Goal: Transaction & Acquisition: Purchase product/service

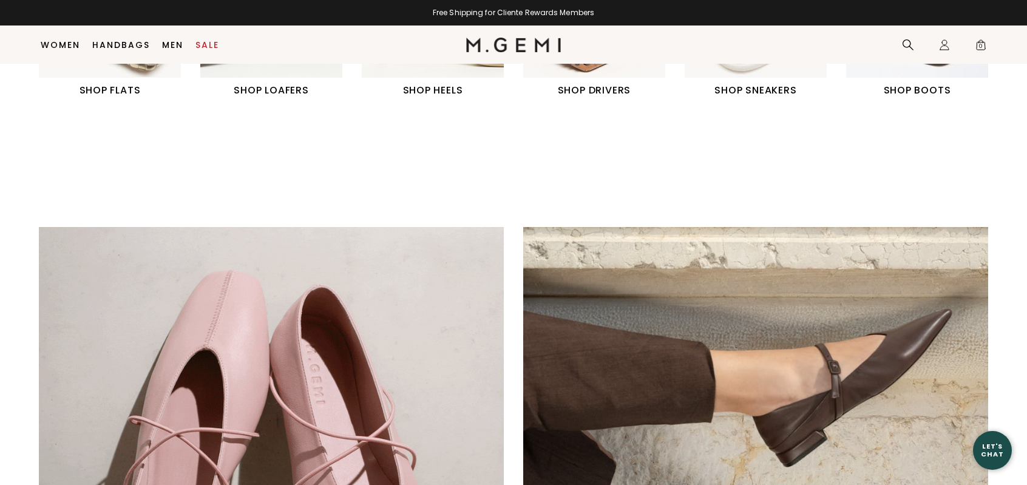
scroll to position [577, 0]
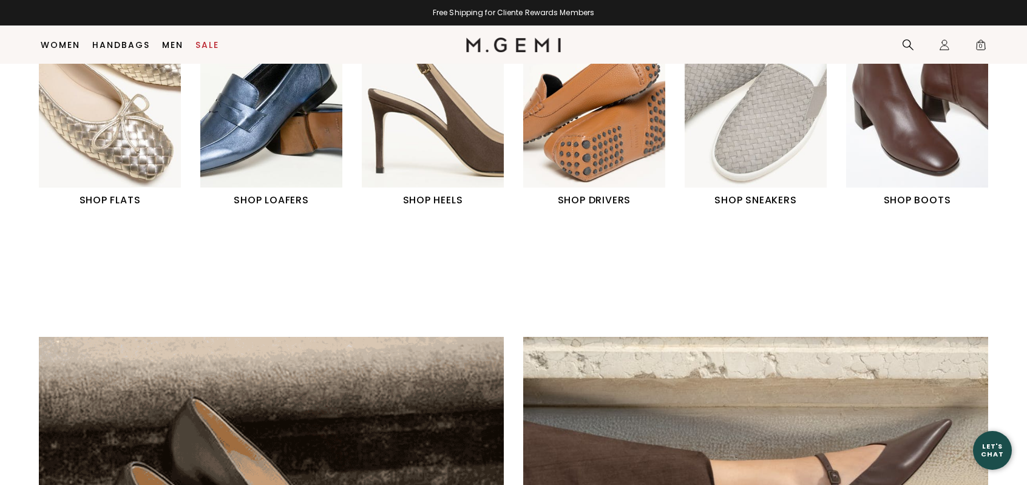
click at [246, 134] on img "2 / 6" at bounding box center [271, 99] width 142 height 178
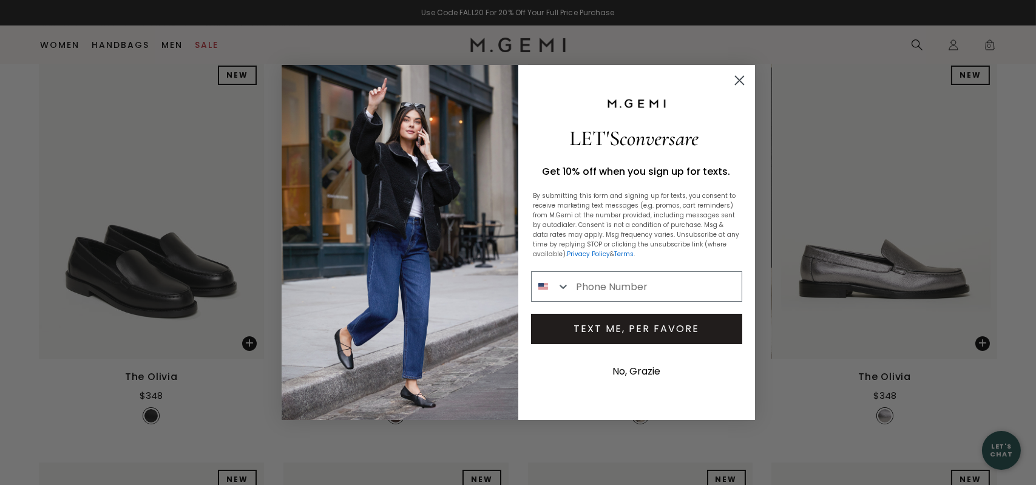
click at [736, 77] on icon "Close dialog" at bounding box center [739, 80] width 8 height 8
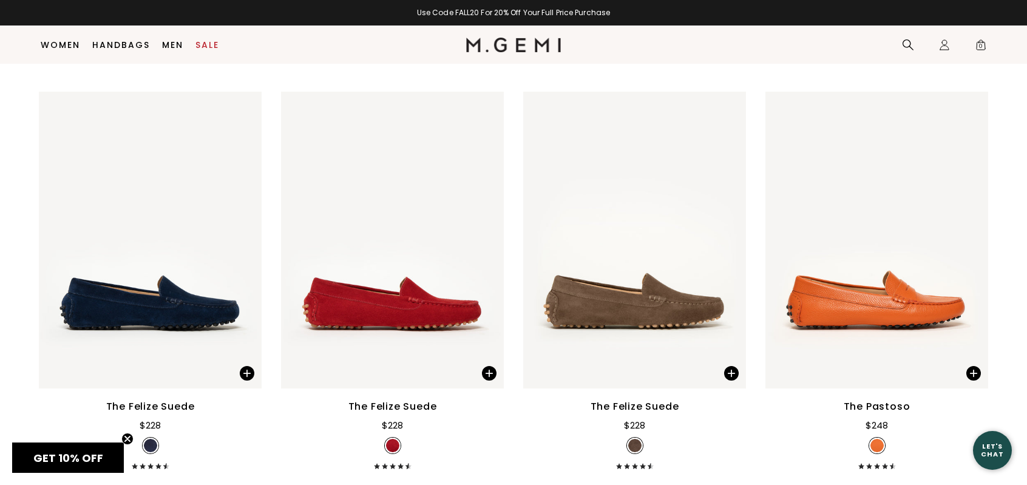
scroll to position [2644, 0]
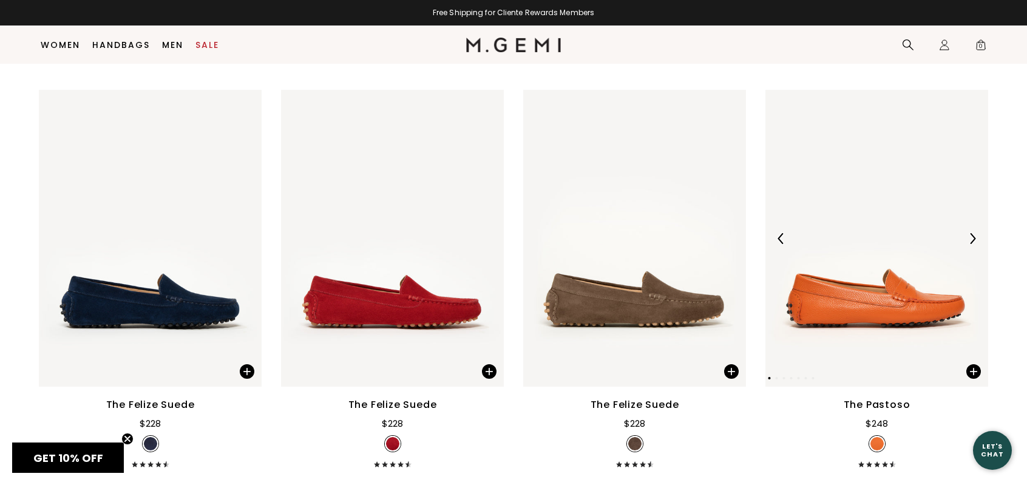
click at [895, 289] on img at bounding box center [876, 238] width 223 height 297
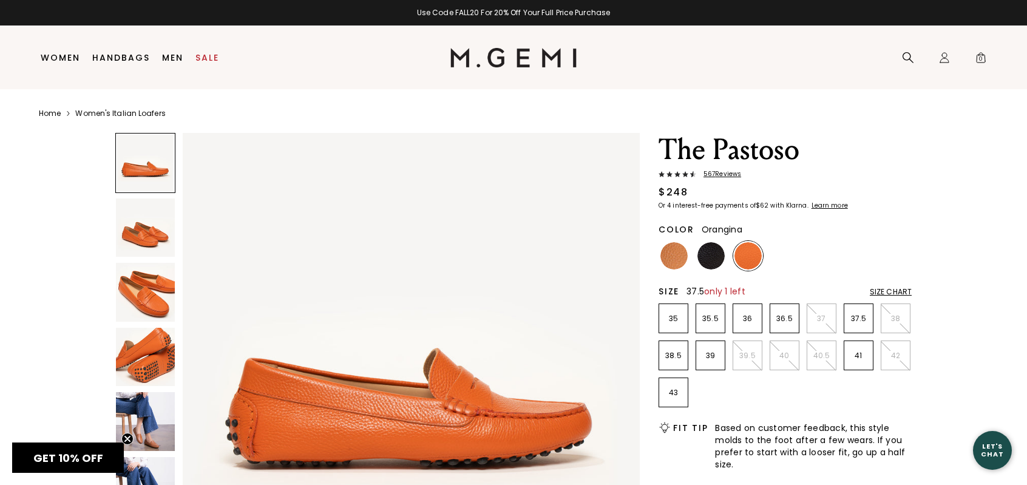
click at [853, 315] on p "37.5" at bounding box center [858, 319] width 29 height 10
click at [754, 251] on img at bounding box center [747, 255] width 27 height 27
click at [672, 250] on img at bounding box center [673, 255] width 27 height 27
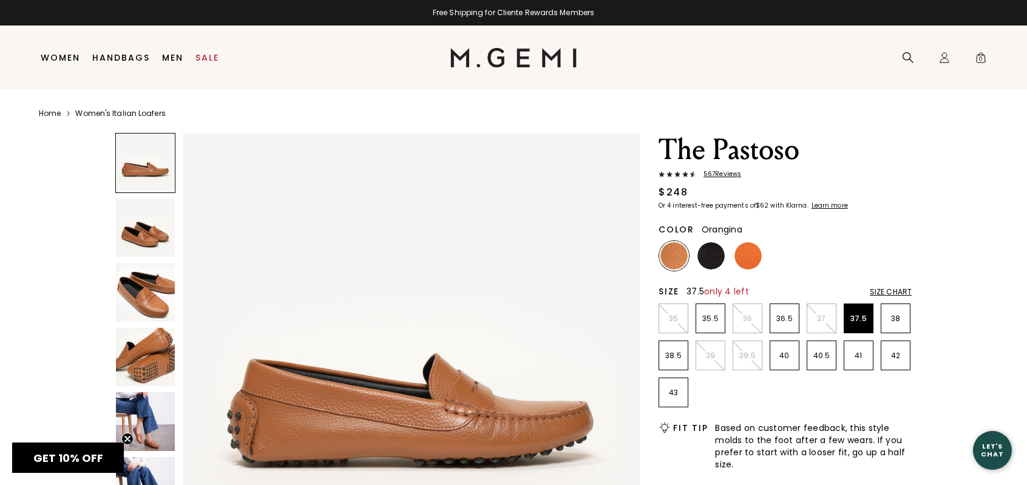
click at [745, 252] on img at bounding box center [747, 255] width 27 height 27
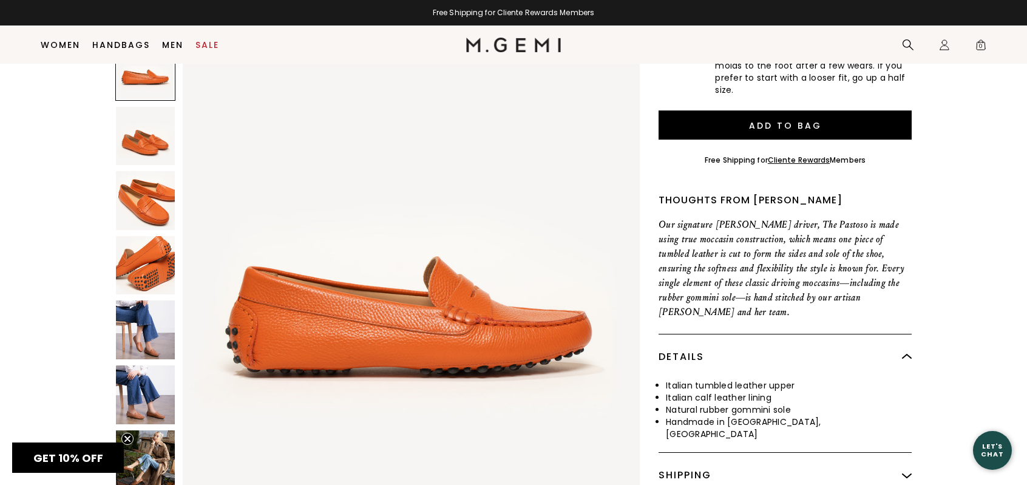
scroll to position [459, 0]
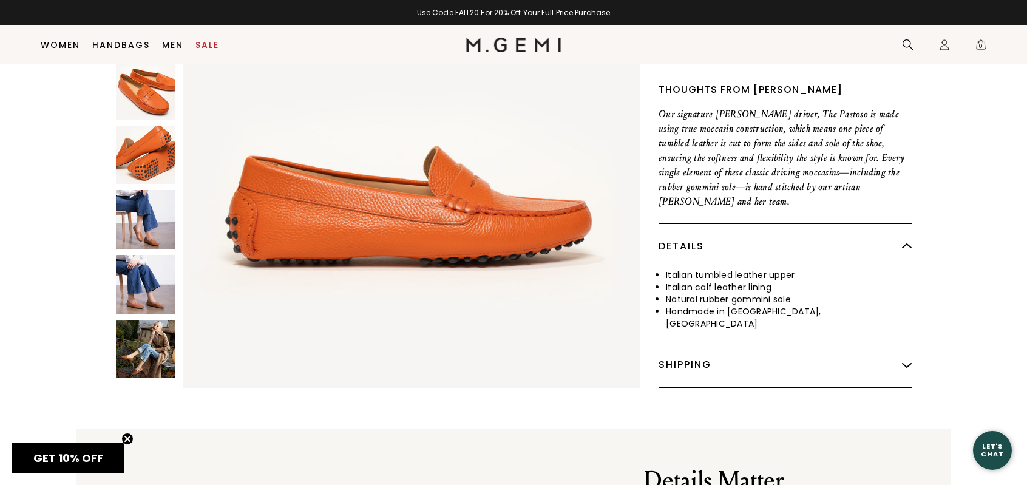
click at [143, 201] on img at bounding box center [145, 219] width 59 height 59
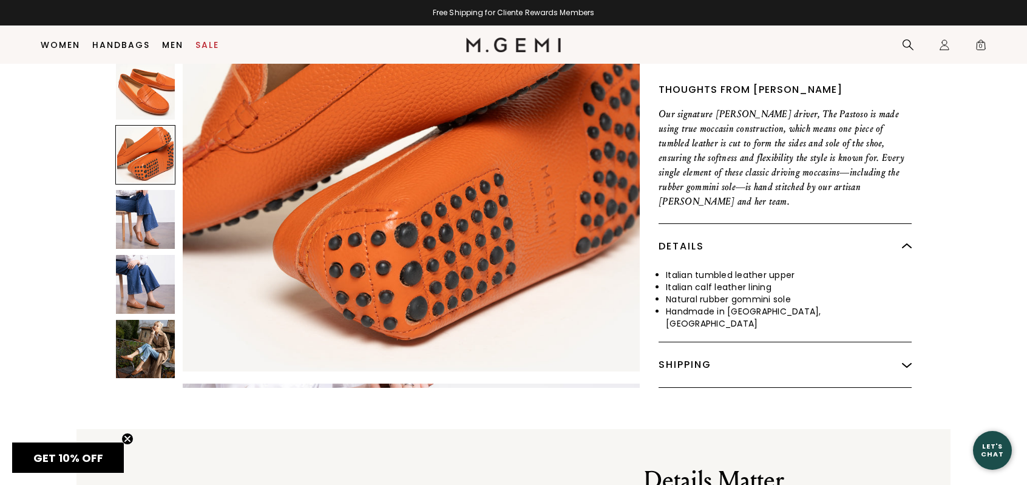
scroll to position [1294, 0]
